Goal: Find specific page/section: Find specific page/section

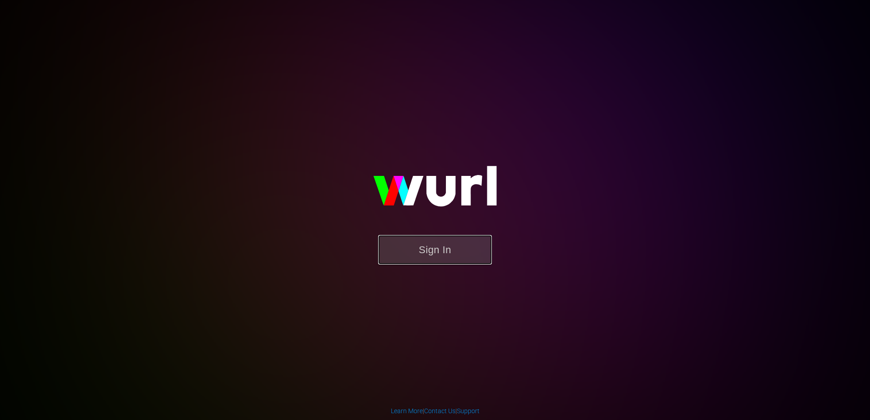
click at [441, 237] on button "Sign In" at bounding box center [435, 250] width 114 height 30
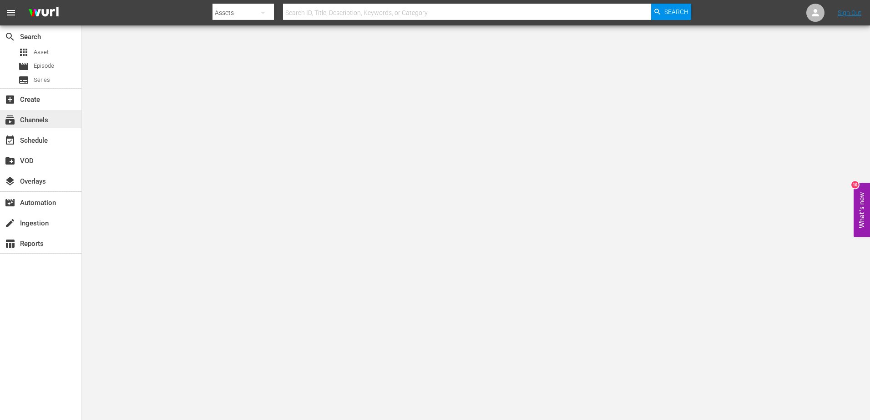
click at [45, 112] on div "subscriptions Channels" at bounding box center [40, 119] width 81 height 18
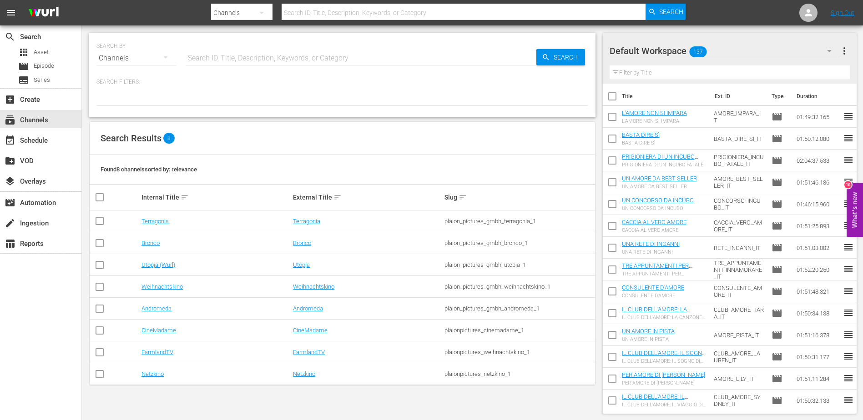
click at [157, 327] on td "CineMadame" at bounding box center [215, 331] width 151 height 22
click at [151, 333] on link "CineMadame" at bounding box center [158, 330] width 35 height 7
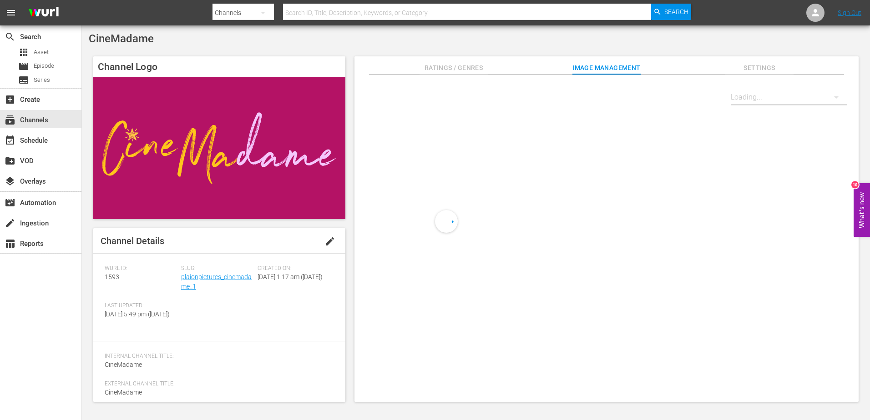
click at [323, 11] on input "text" at bounding box center [467, 13] width 368 height 22
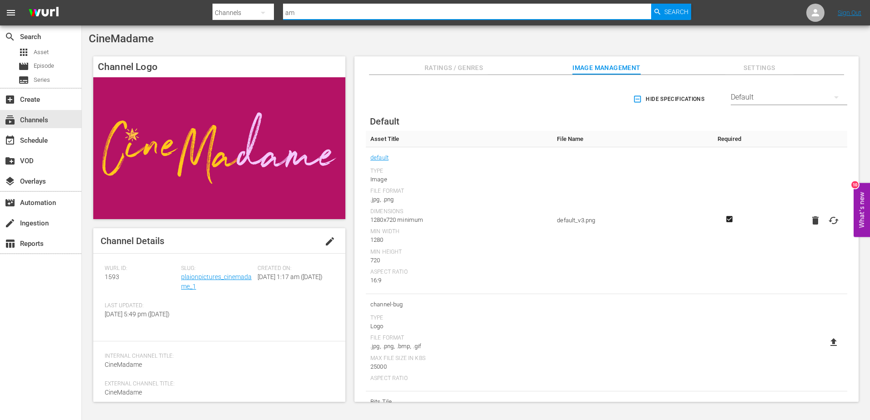
type input "a"
click at [51, 65] on span "Episode" at bounding box center [44, 65] width 20 height 9
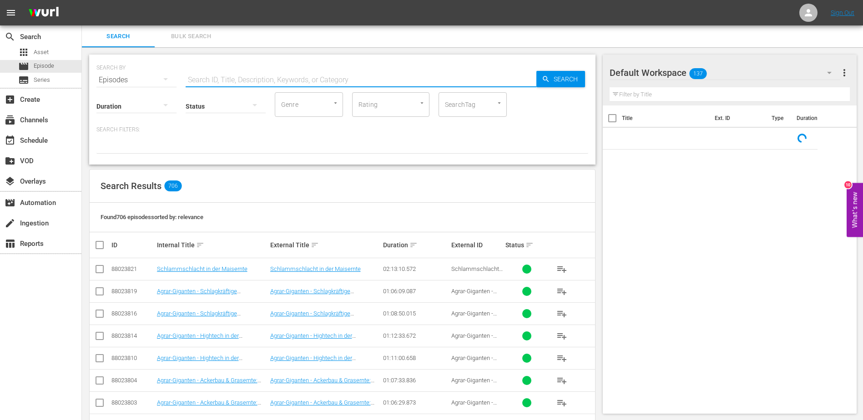
click at [258, 71] on input "text" at bounding box center [361, 80] width 351 height 22
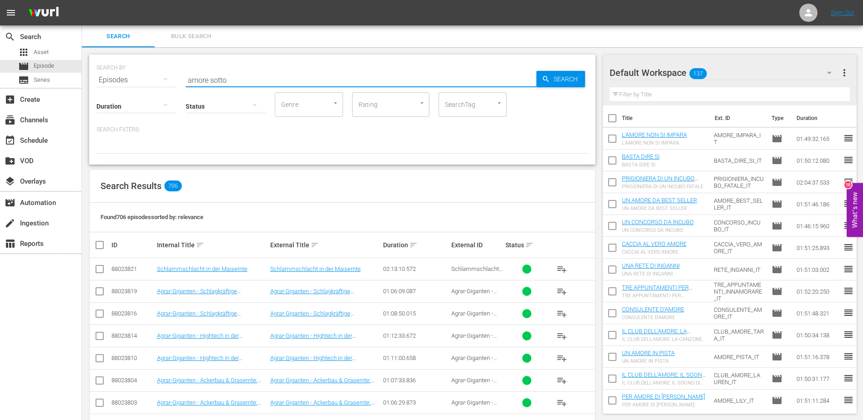
type input "amore sotto"
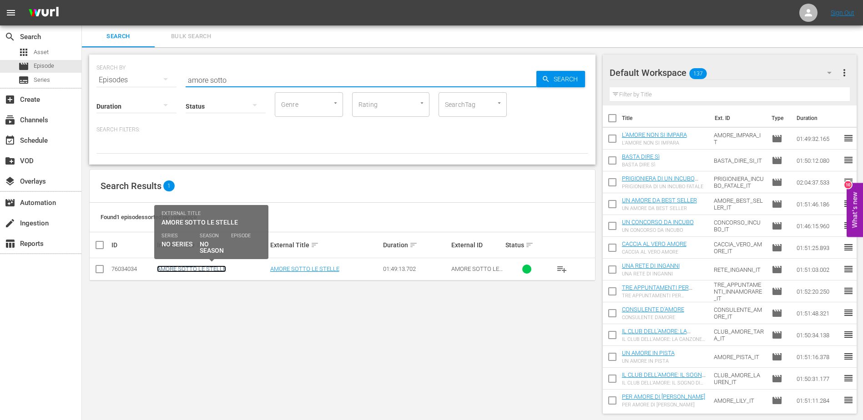
click at [211, 271] on link "AMORE SOTTO LE STELLE" at bounding box center [191, 269] width 69 height 7
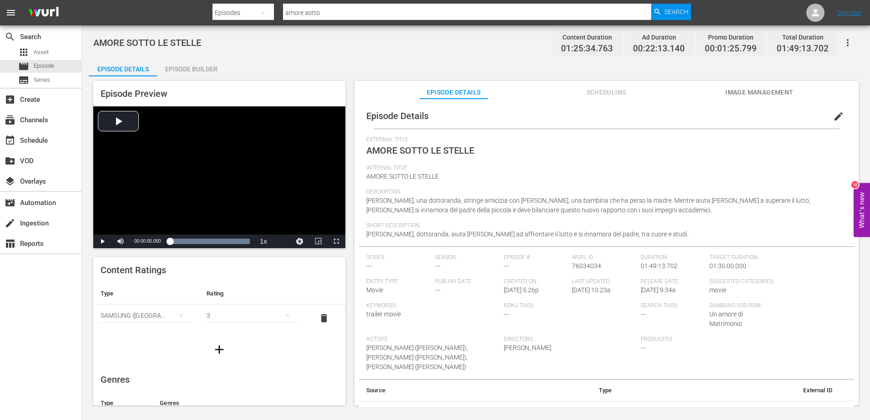
click at [755, 89] on span "Image Management" at bounding box center [759, 92] width 68 height 11
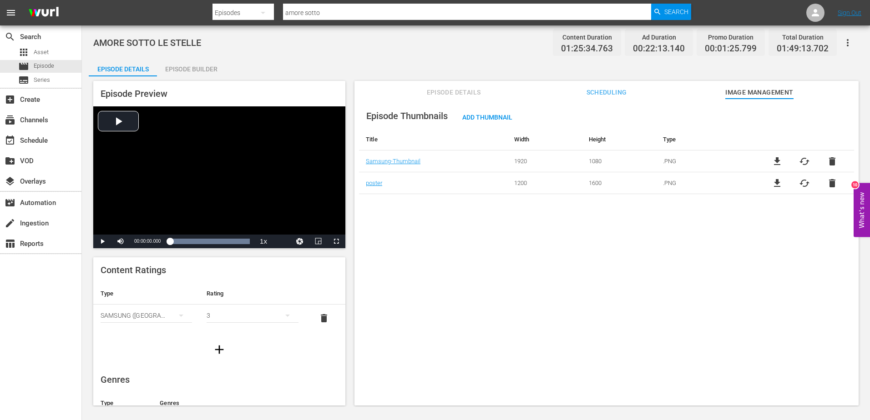
click at [489, 91] on div "Episode Details Scheduling Image Management" at bounding box center [606, 90] width 459 height 18
click at [610, 91] on span "Scheduling" at bounding box center [606, 92] width 68 height 11
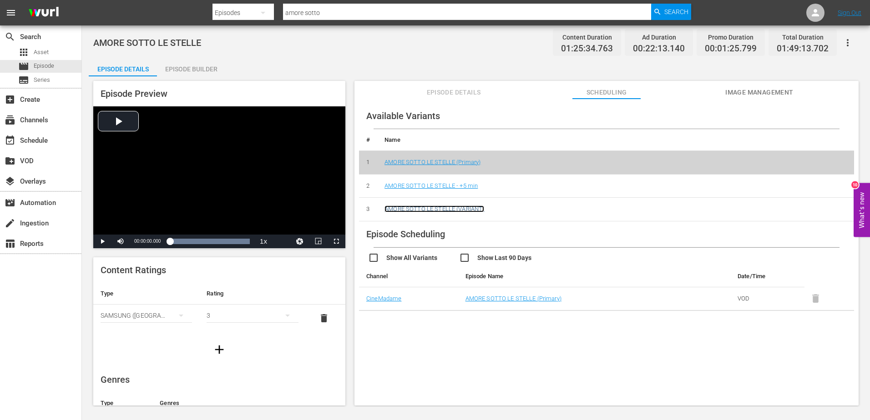
click at [432, 208] on link "AMORE SOTTO LE STELLE (VARIANT)" at bounding box center [434, 209] width 100 height 7
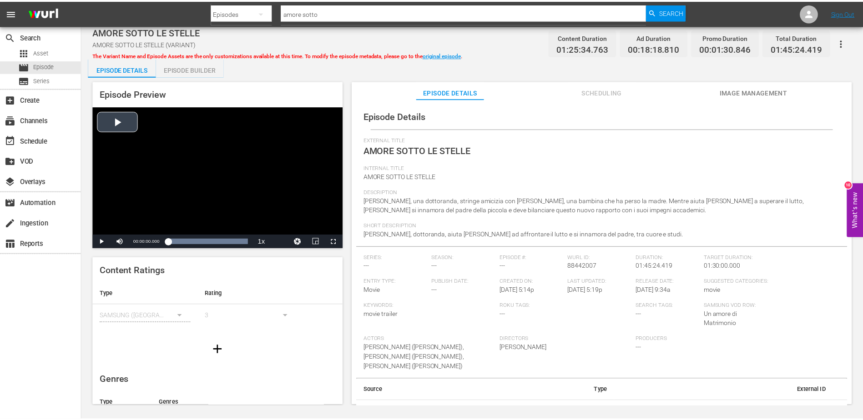
scroll to position [5, 0]
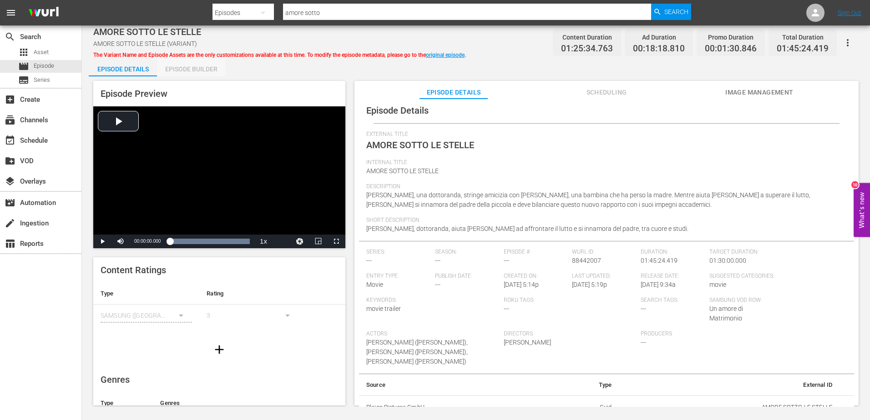
click at [211, 71] on div "Episode Builder" at bounding box center [191, 69] width 68 height 22
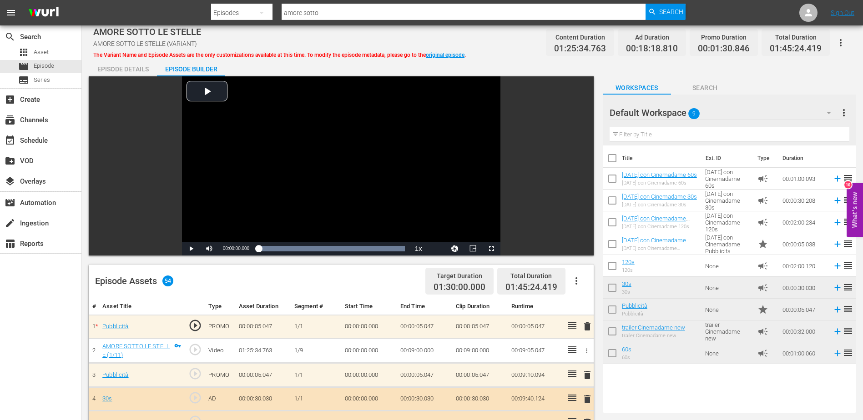
click at [577, 275] on button "button" at bounding box center [576, 281] width 22 height 22
click at [124, 68] on div "Episode Details" at bounding box center [123, 69] width 68 height 22
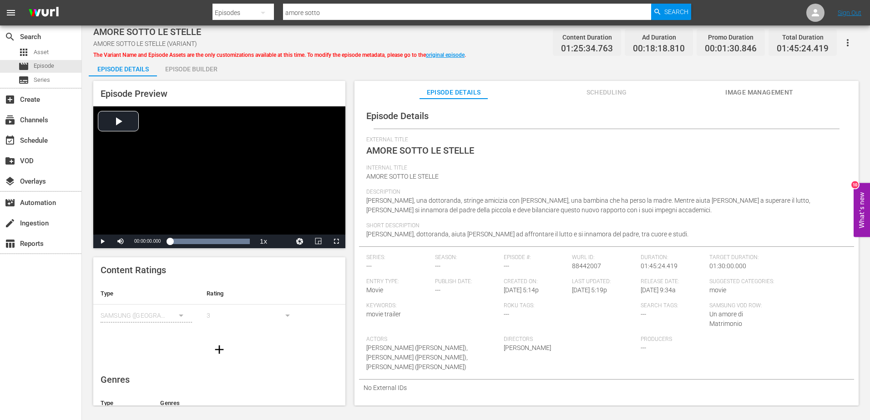
click at [416, 177] on span "AMORE SOTTO LE STELLE" at bounding box center [402, 176] width 72 height 7
click at [491, 181] on div "Internal Title AMORE SOTTO LE STELLE" at bounding box center [606, 177] width 480 height 24
click at [220, 347] on icon "button" at bounding box center [219, 350] width 15 height 15
click at [846, 45] on icon "button" at bounding box center [847, 42] width 11 height 11
